Goal: Information Seeking & Learning: Learn about a topic

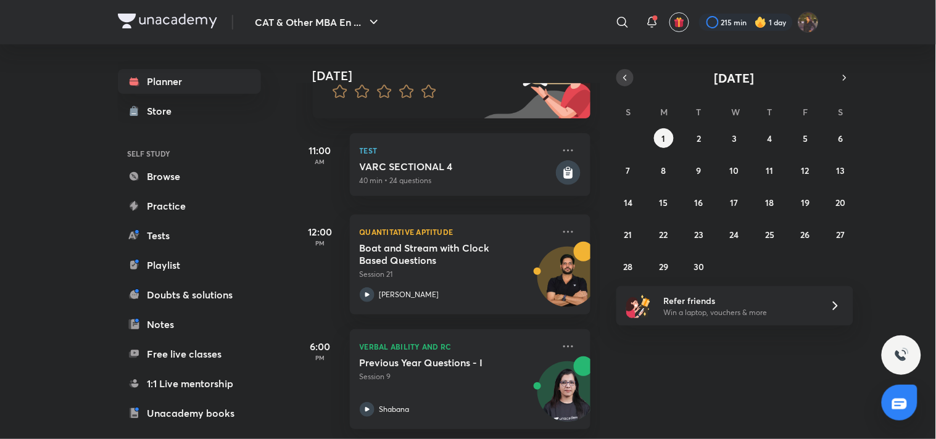
click at [619, 82] on button "button" at bounding box center [625, 77] width 17 height 17
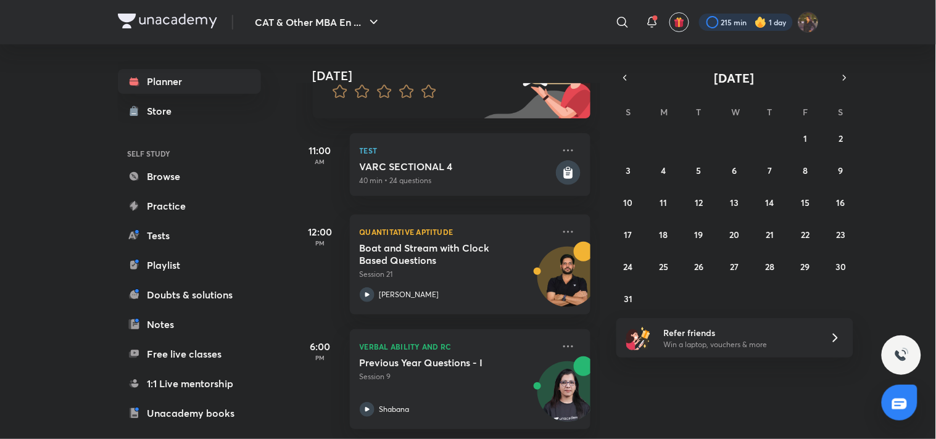
click at [731, 25] on div at bounding box center [746, 22] width 94 height 17
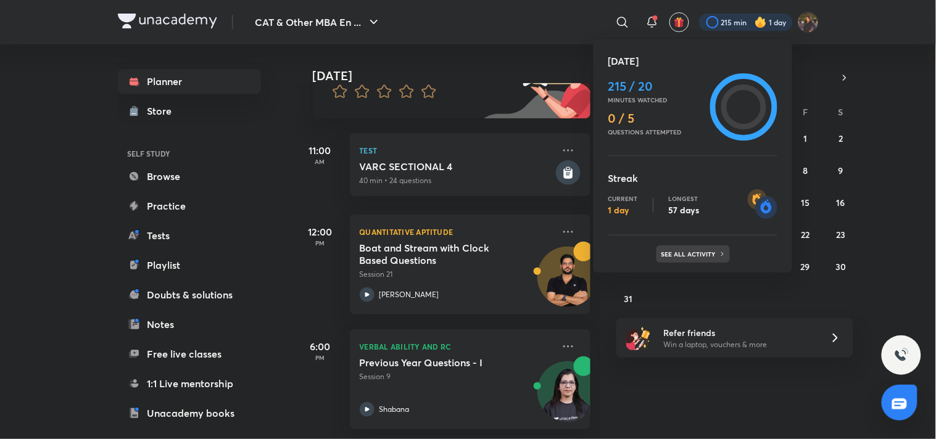
click at [720, 256] on icon at bounding box center [722, 254] width 7 height 7
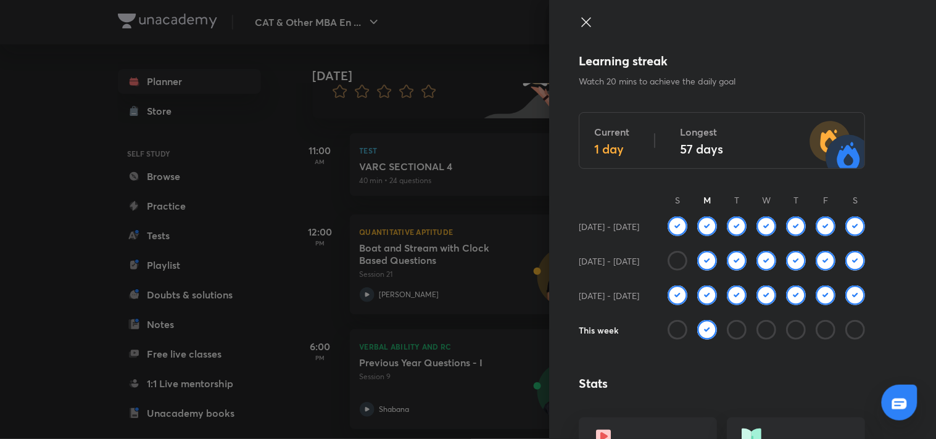
click at [579, 29] on icon at bounding box center [586, 22] width 15 height 15
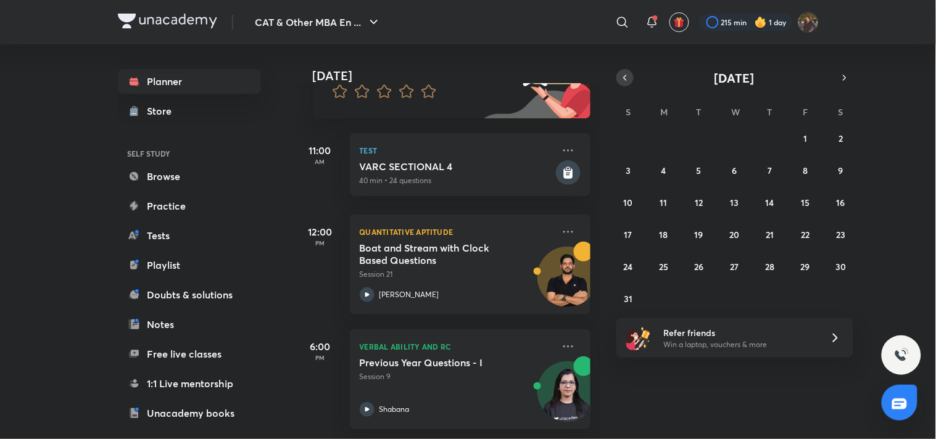
click at [620, 70] on button "button" at bounding box center [625, 77] width 17 height 17
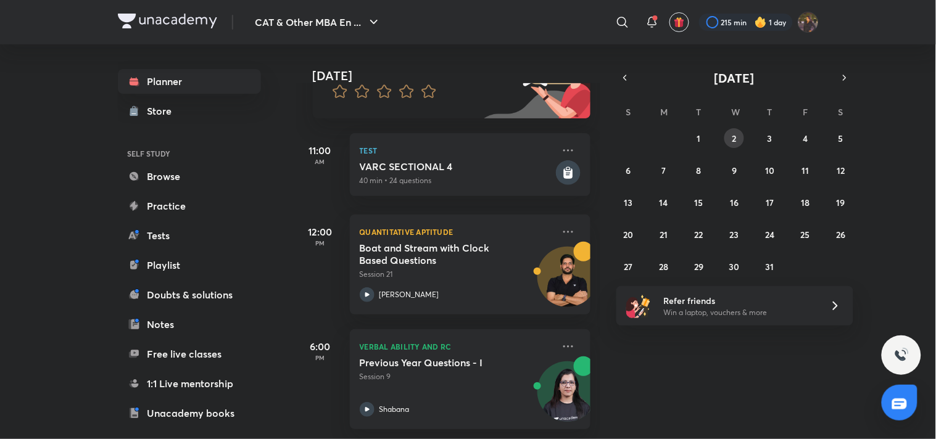
click at [727, 136] on button "2" at bounding box center [735, 138] width 20 height 20
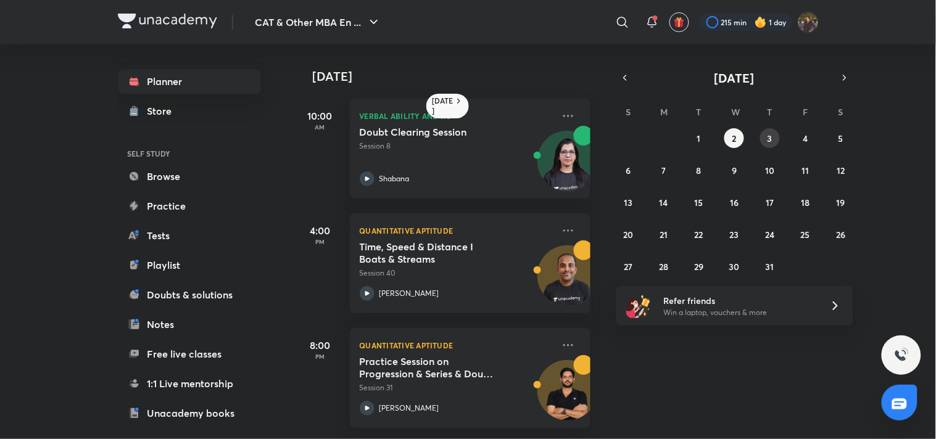
click at [778, 133] on button "3" at bounding box center [770, 138] width 20 height 20
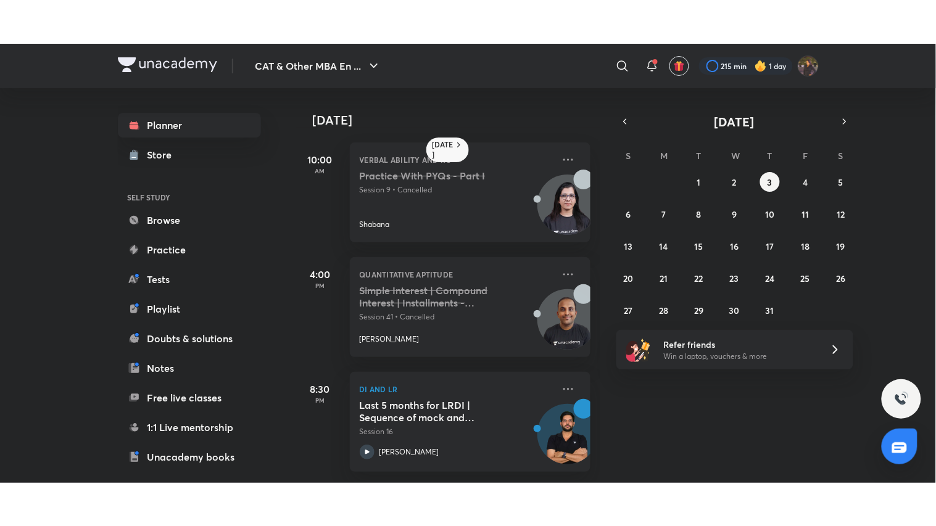
scroll to position [9, 0]
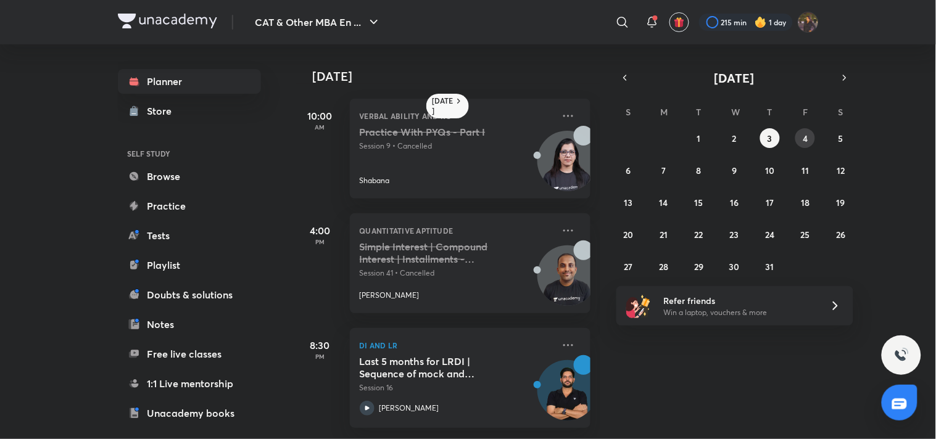
click at [806, 130] on button "4" at bounding box center [805, 138] width 20 height 20
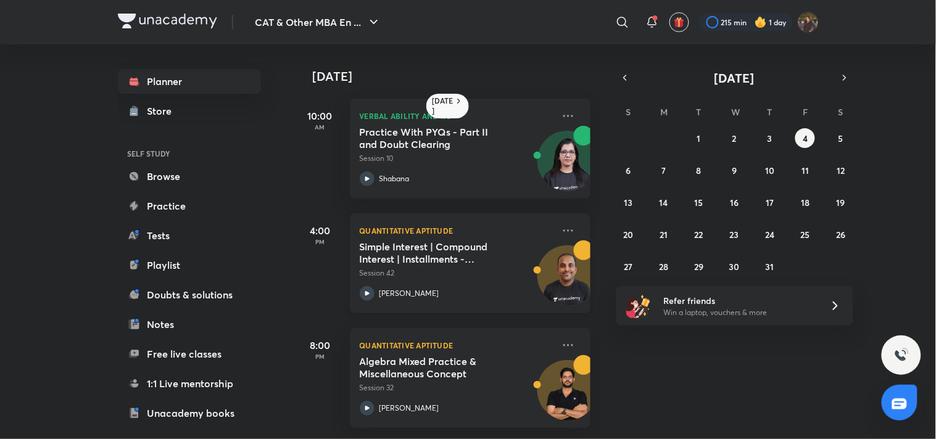
click at [513, 250] on div "Simple Interest | Compound Interest | Installments - Episode 2 Session 42" at bounding box center [457, 260] width 194 height 38
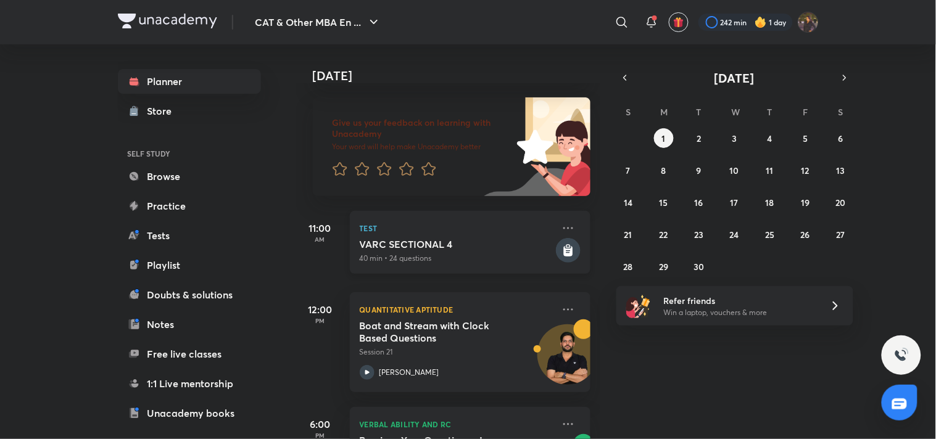
scroll to position [146, 0]
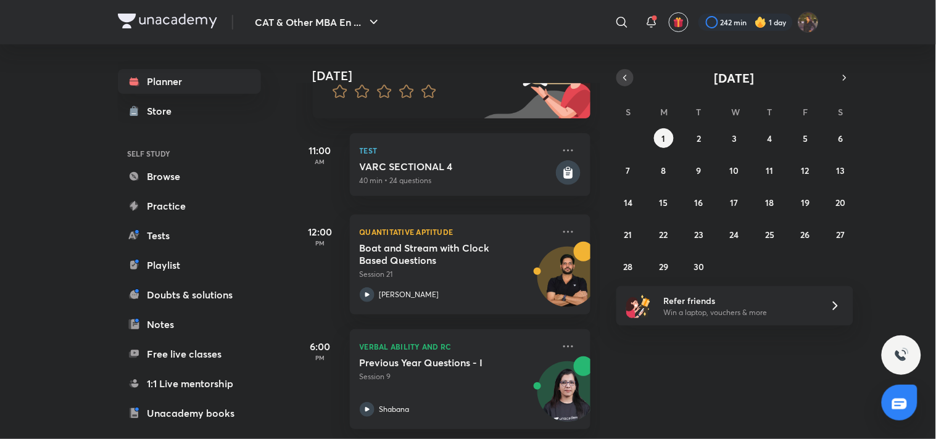
click at [621, 76] on icon "button" at bounding box center [625, 77] width 10 height 11
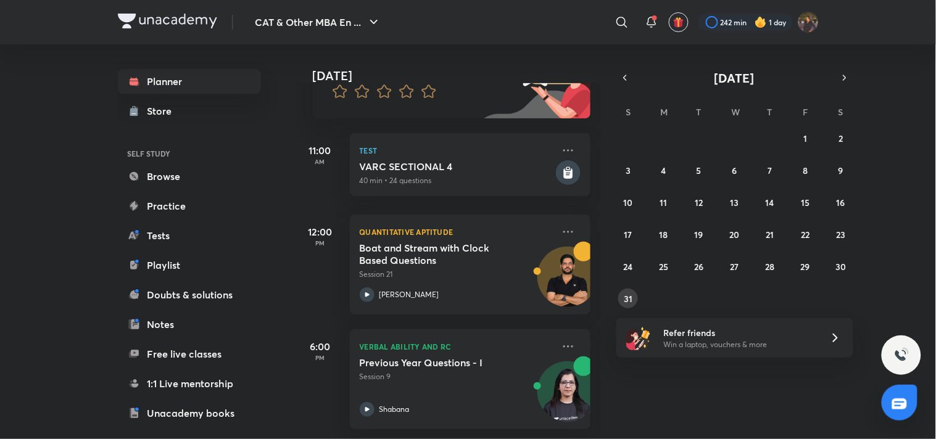
click at [634, 297] on button "31" at bounding box center [628, 299] width 20 height 20
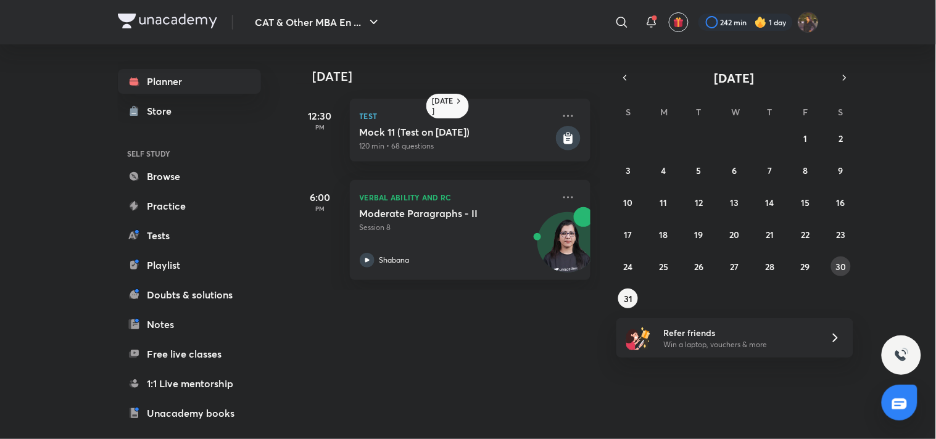
click at [839, 264] on abbr "30" at bounding box center [841, 267] width 10 height 12
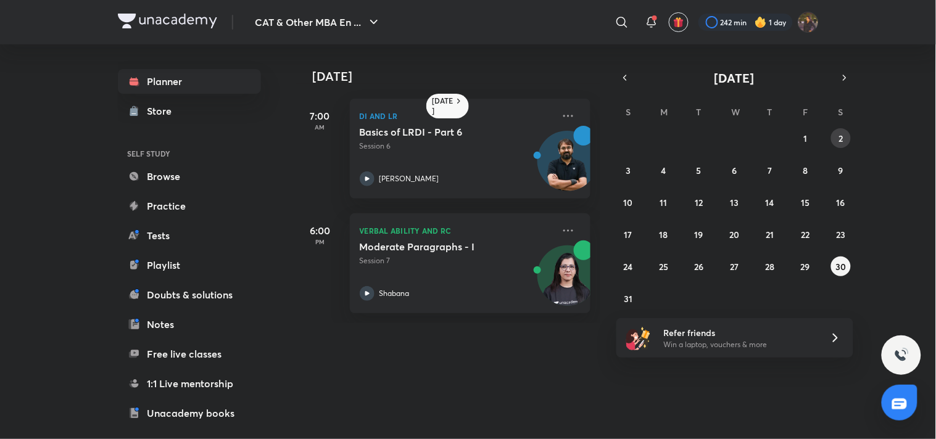
click at [836, 136] on button "2" at bounding box center [841, 138] width 20 height 20
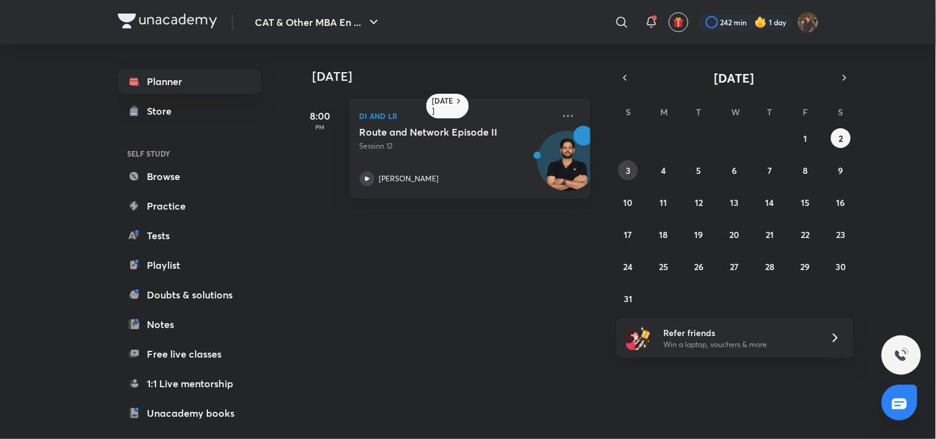
click at [628, 173] on abbr "3" at bounding box center [628, 171] width 5 height 12
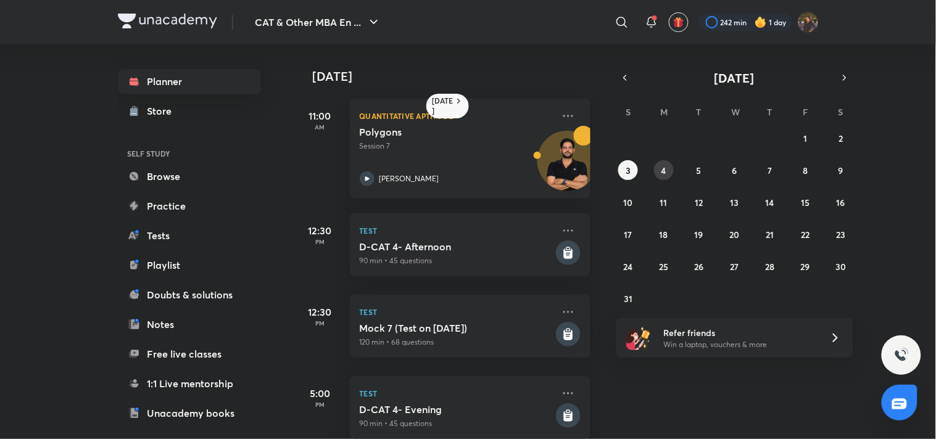
click at [662, 170] on abbr "4" at bounding box center [664, 171] width 5 height 12
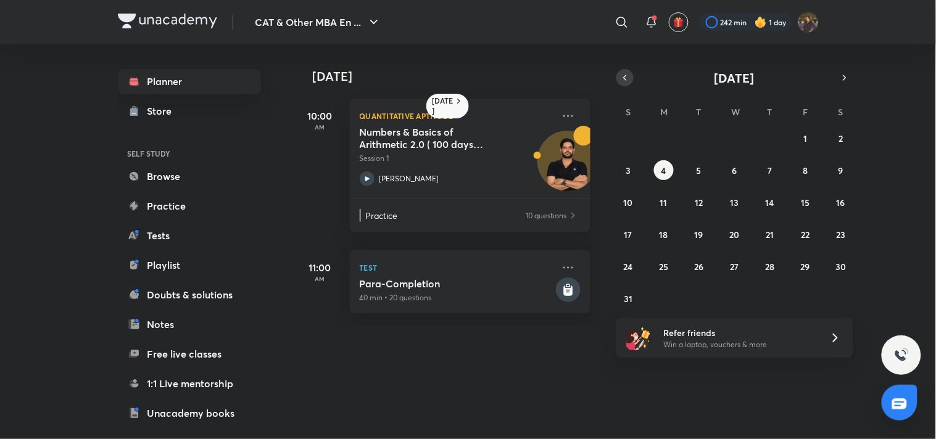
click at [628, 69] on button "button" at bounding box center [625, 77] width 17 height 17
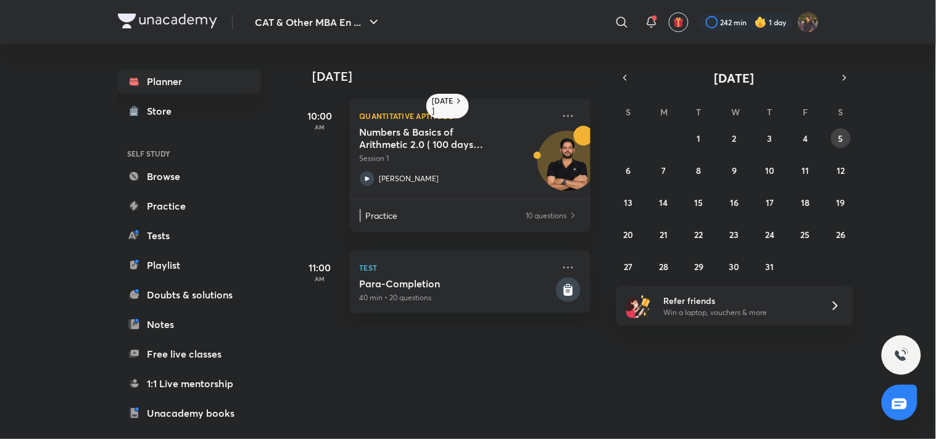
click at [847, 136] on button "5" at bounding box center [841, 138] width 20 height 20
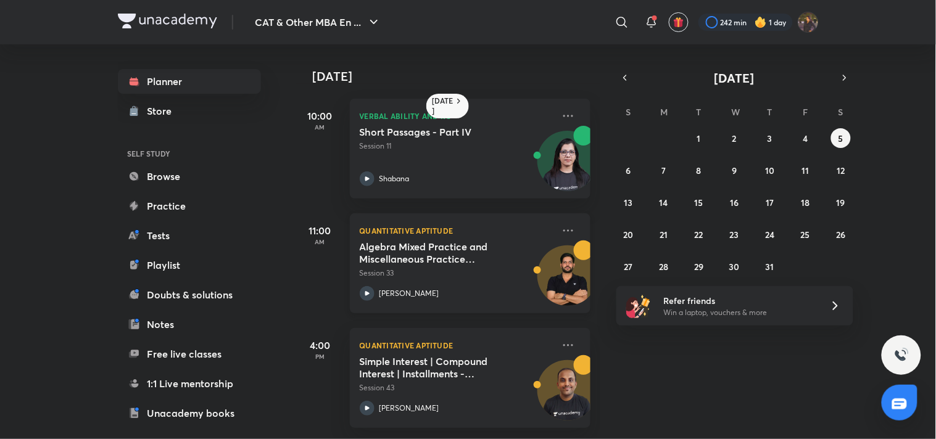
click at [525, 223] on p "Quantitative Aptitude" at bounding box center [457, 230] width 194 height 15
click at [525, 224] on p "Quantitative Aptitude" at bounding box center [457, 230] width 194 height 15
click at [563, 338] on icon at bounding box center [568, 345] width 15 height 15
click at [733, 139] on abbr "2" at bounding box center [735, 139] width 4 height 12
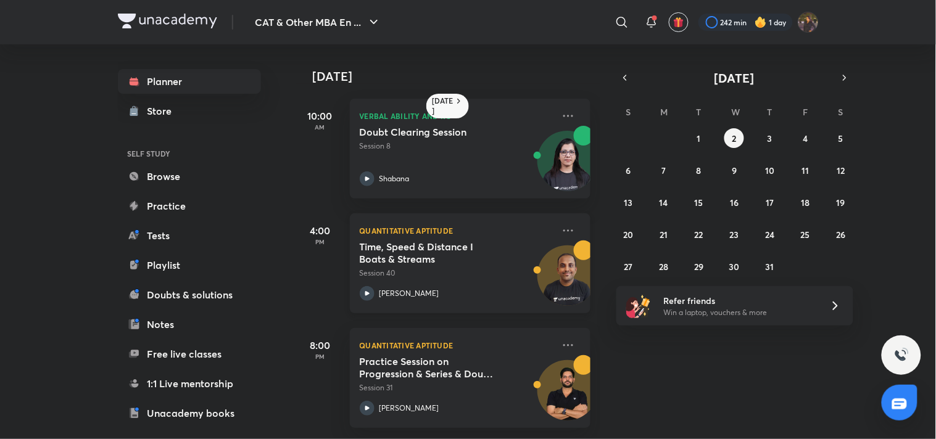
click at [547, 233] on div "Quantitative Aptitude Time, Speed & Distance I Boats & Streams Session 40 Ravi …" at bounding box center [470, 264] width 241 height 100
click at [561, 233] on icon at bounding box center [568, 230] width 15 height 15
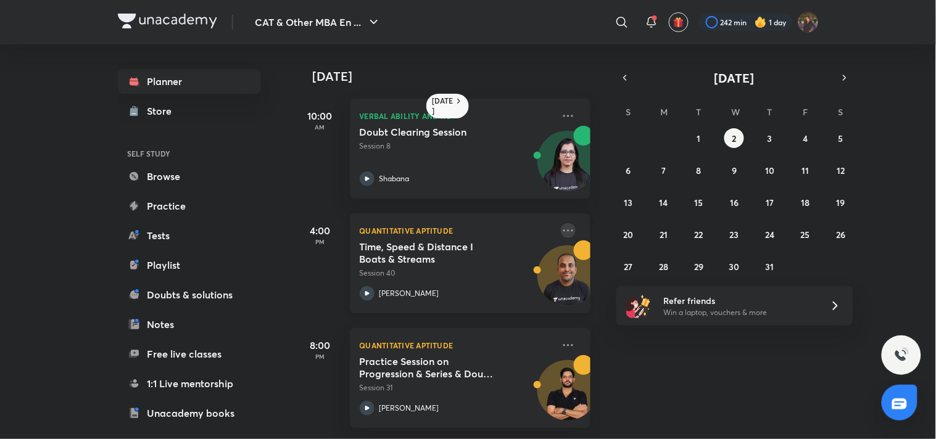
click at [561, 233] on icon at bounding box center [568, 230] width 15 height 15
click at [561, 231] on icon at bounding box center [568, 230] width 15 height 15
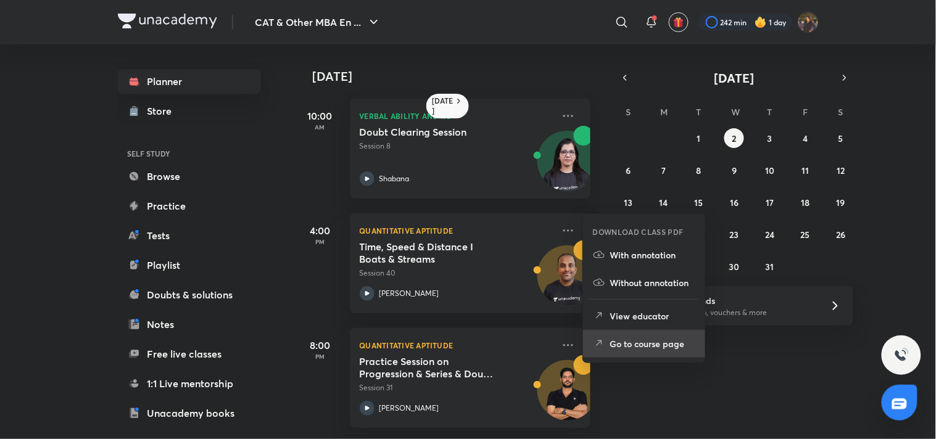
click at [621, 335] on li "Go to course page" at bounding box center [644, 344] width 122 height 28
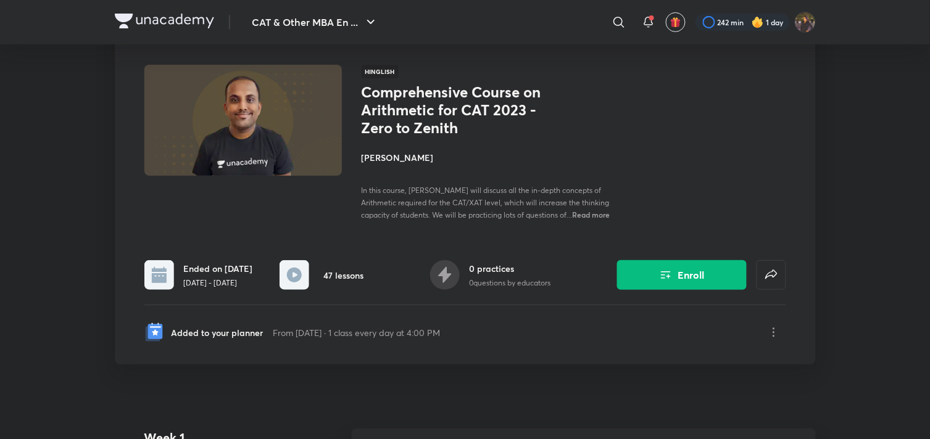
scroll to position [85, 0]
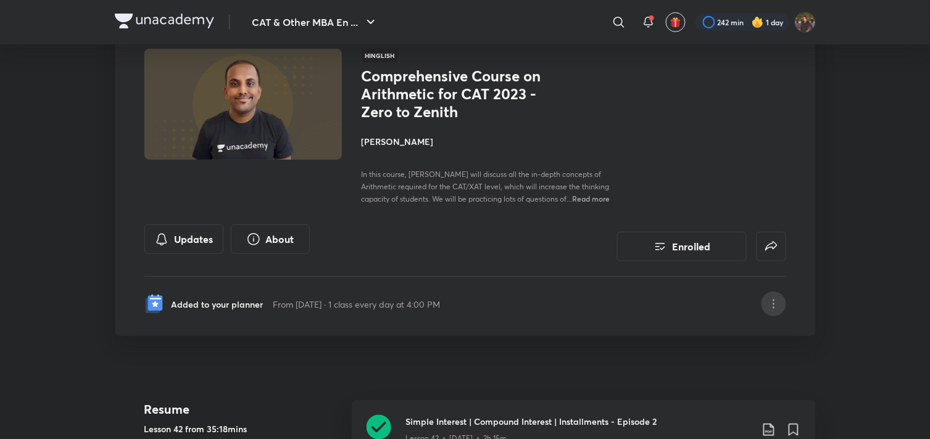
drag, startPoint x: 757, startPoint y: 315, endPoint x: 770, endPoint y: 299, distance: 21.0
click at [770, 299] on div "CAT & Other MBA Entrance Tests Plus Syllabus Quantitative Aptitude Hinglish Com…" at bounding box center [465, 161] width 701 height 352
click at [770, 299] on icon at bounding box center [773, 304] width 15 height 15
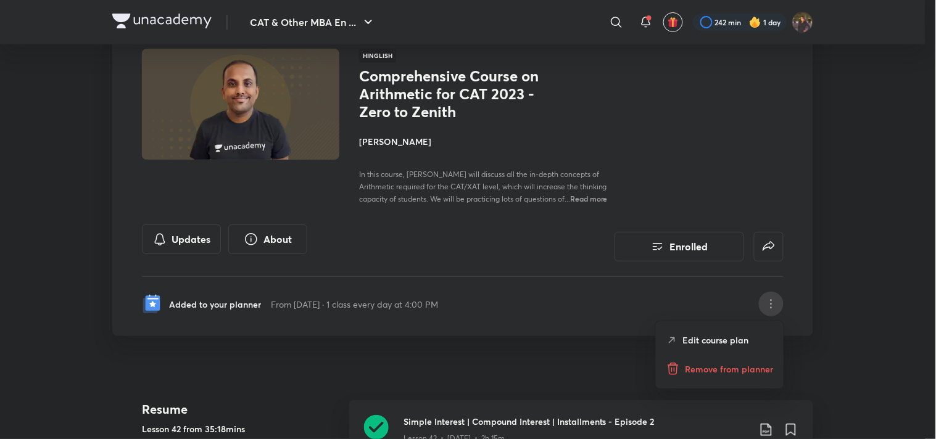
click at [440, 343] on div at bounding box center [468, 219] width 936 height 439
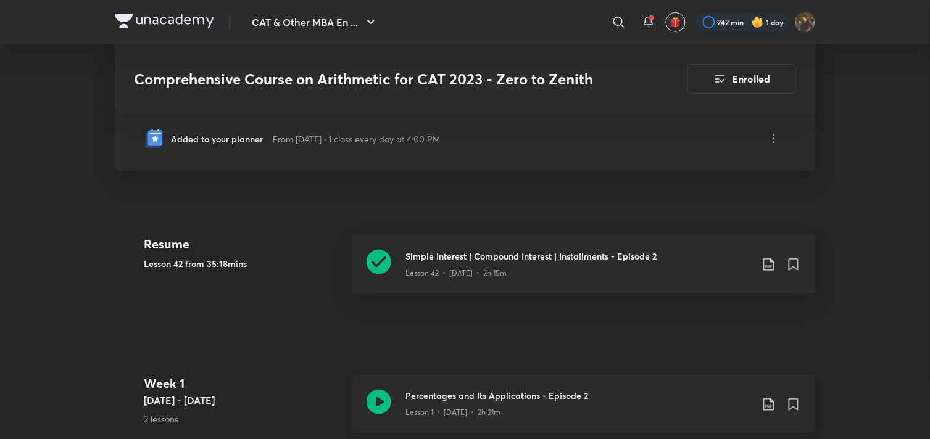
scroll to position [253, 0]
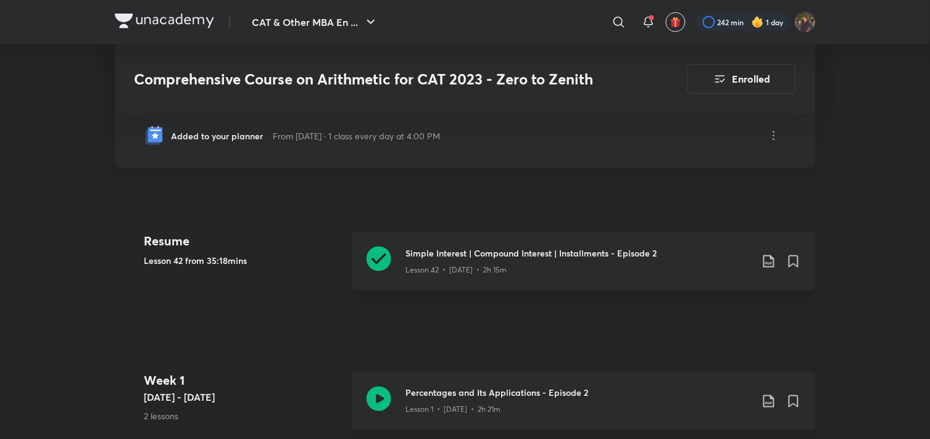
drag, startPoint x: 365, startPoint y: 375, endPoint x: 235, endPoint y: 267, distance: 168.7
click at [235, 267] on div "Resume Lesson 42 from 35:18mins" at bounding box center [242, 268] width 197 height 73
click at [399, 247] on div "Simple Interest | Compound Interest | Installments - Episode 2 Lesson 42 • Mar …" at bounding box center [584, 261] width 464 height 59
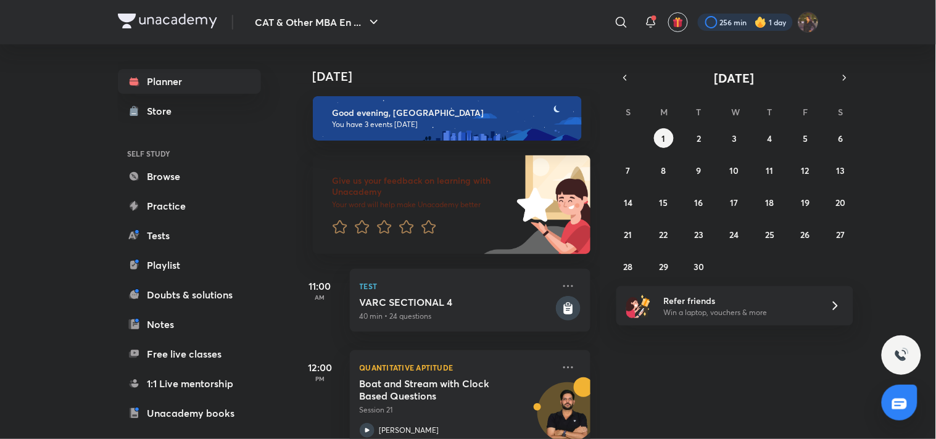
click at [733, 19] on div at bounding box center [745, 22] width 95 height 17
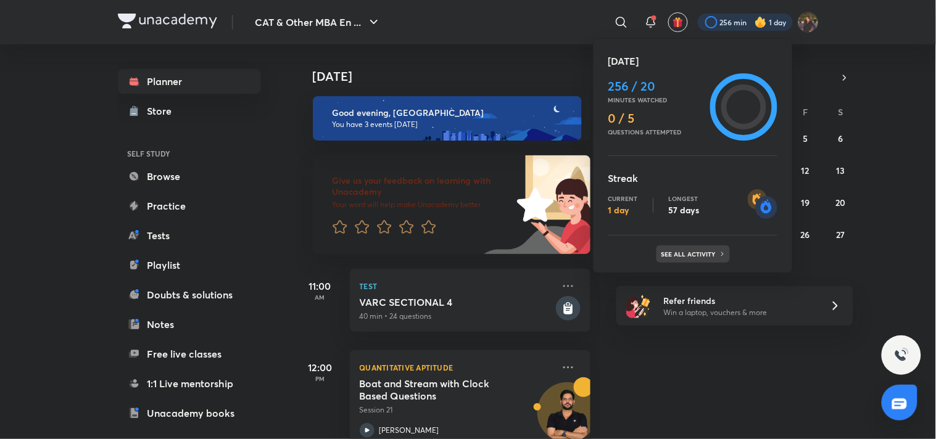
click at [702, 260] on div "See all activity" at bounding box center [693, 254] width 73 height 17
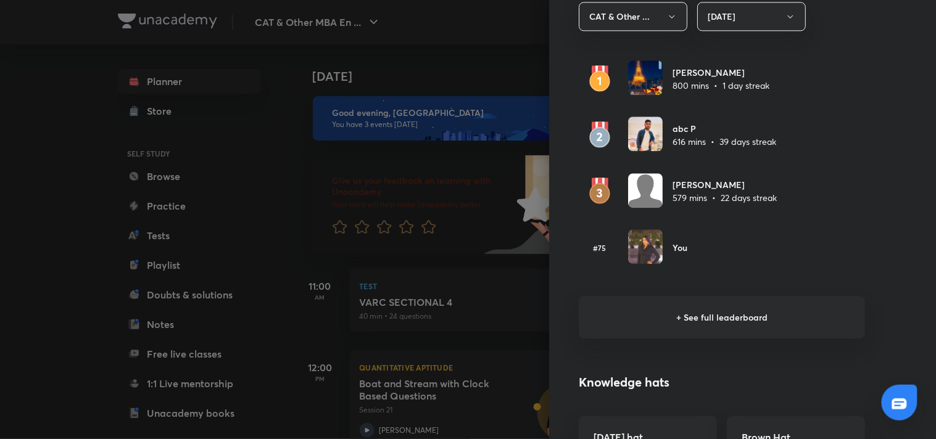
scroll to position [753, 0]
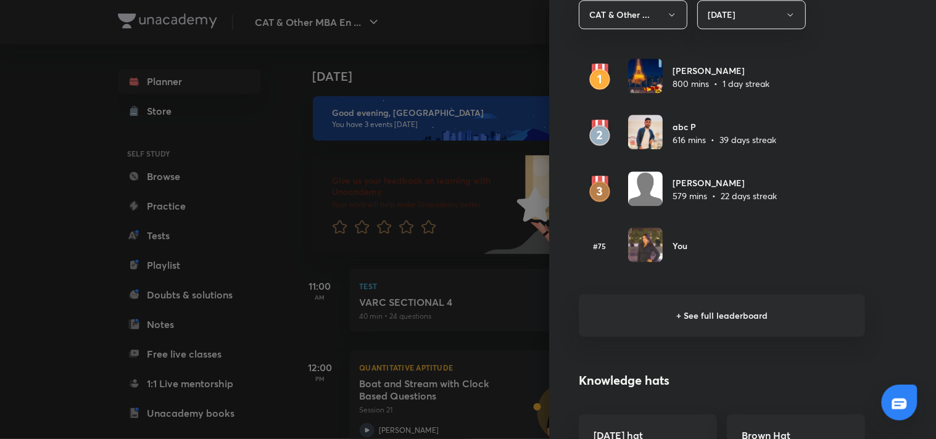
click at [464, 231] on div at bounding box center [468, 219] width 936 height 439
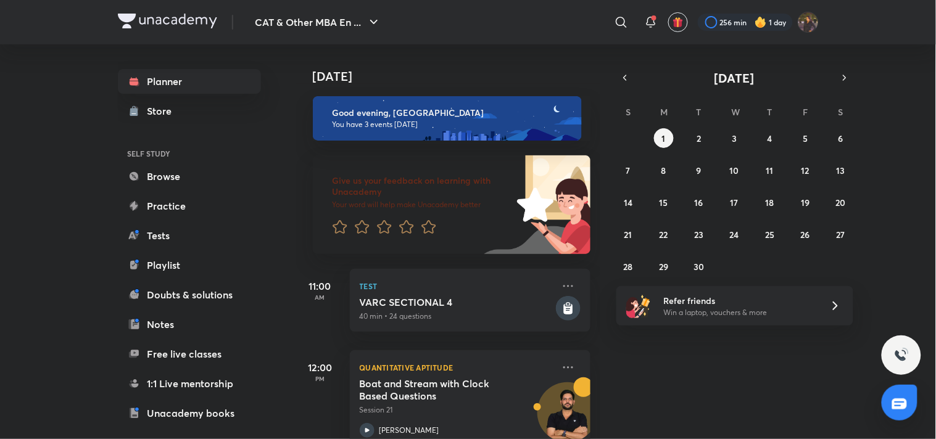
click at [465, 231] on div at bounding box center [423, 228] width 180 height 17
click at [725, 22] on div at bounding box center [746, 22] width 94 height 17
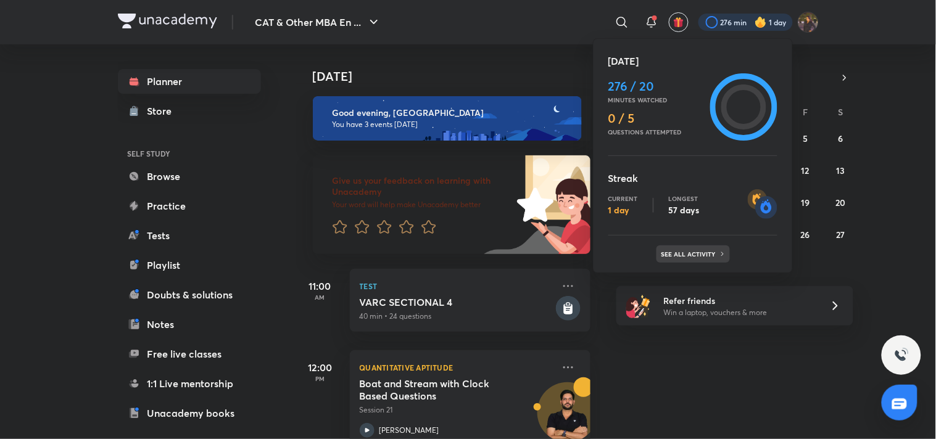
click at [698, 246] on div "See all activity" at bounding box center [693, 254] width 73 height 17
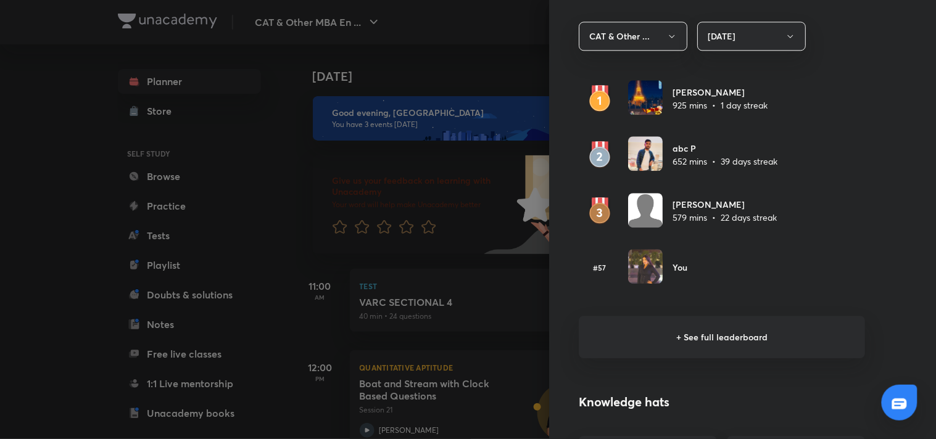
scroll to position [744, 0]
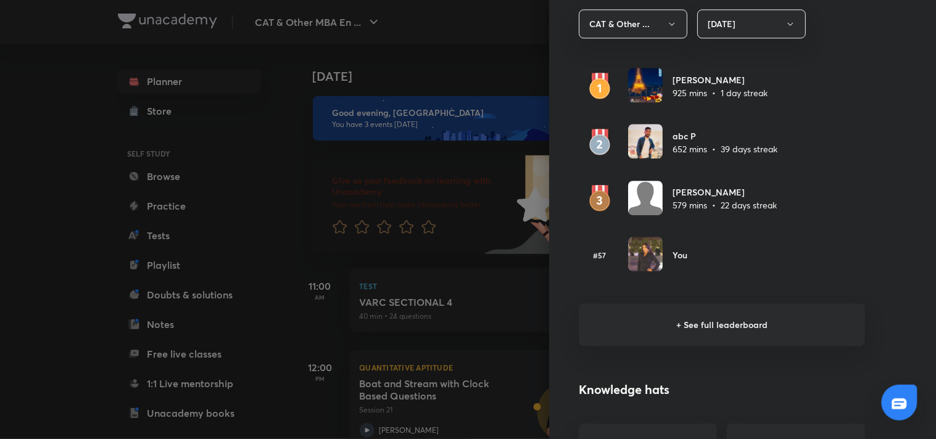
click at [725, 331] on h6 "+ See full leaderboard" at bounding box center [722, 325] width 286 height 43
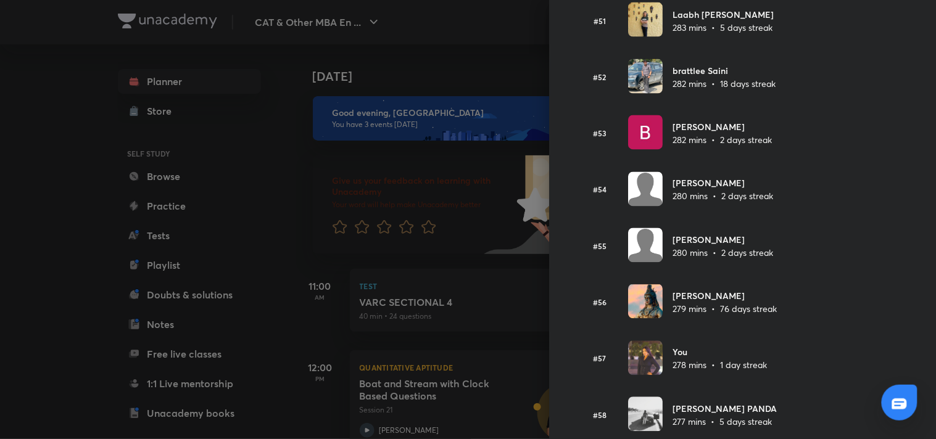
scroll to position [3281, 0]
